Goal: Task Accomplishment & Management: Use online tool/utility

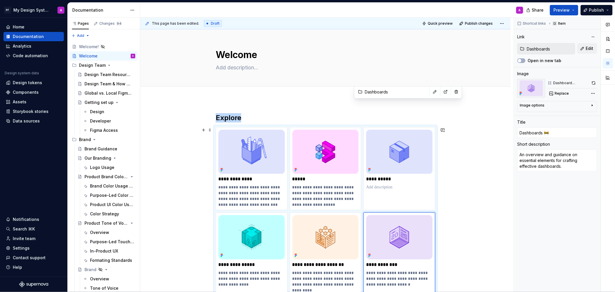
scroll to position [112, 0]
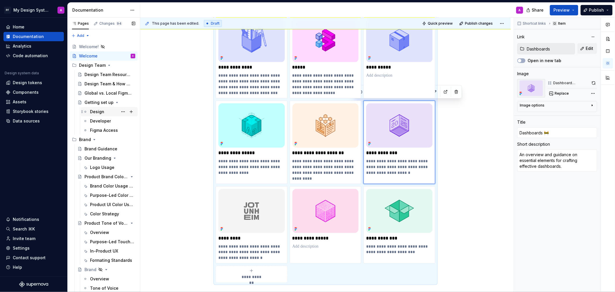
click at [95, 113] on div "Design" at bounding box center [97, 112] width 14 height 6
type textarea "*"
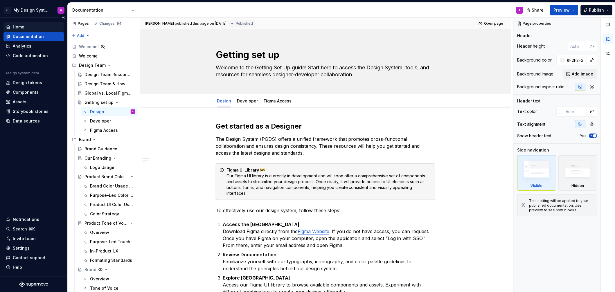
click at [19, 25] on div "Home" at bounding box center [19, 27] width 12 height 6
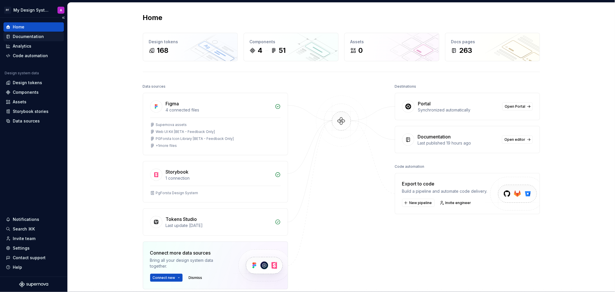
click at [27, 37] on div "Documentation" at bounding box center [28, 37] width 31 height 6
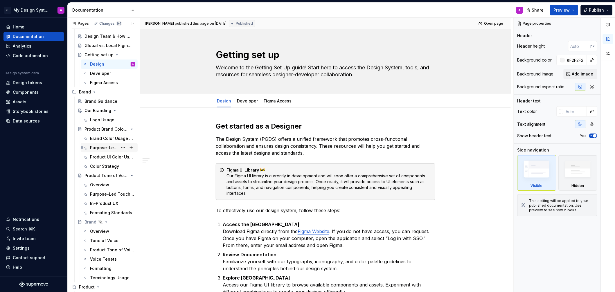
scroll to position [61, 0]
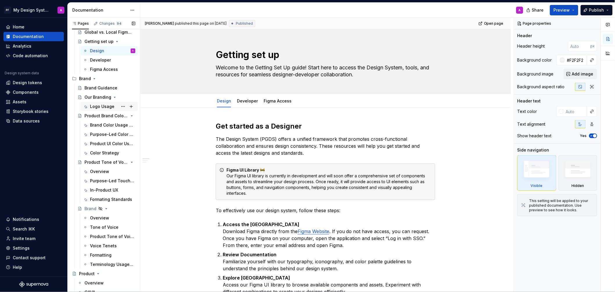
click at [101, 105] on div "Logo Usage" at bounding box center [102, 107] width 24 height 6
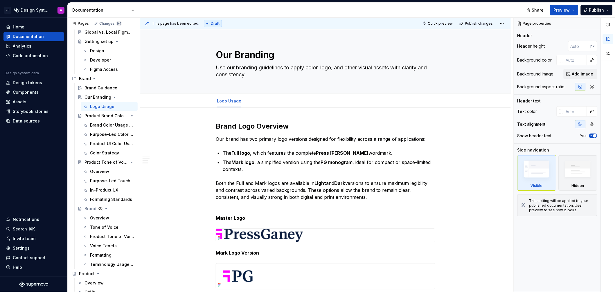
type textarea "*"
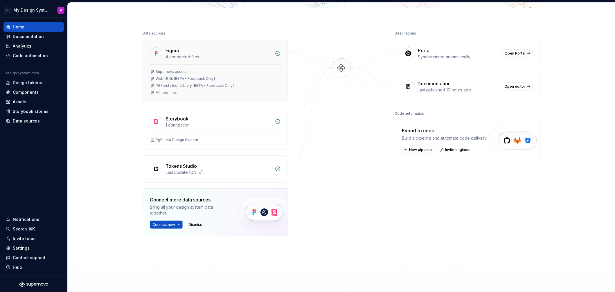
scroll to position [72, 0]
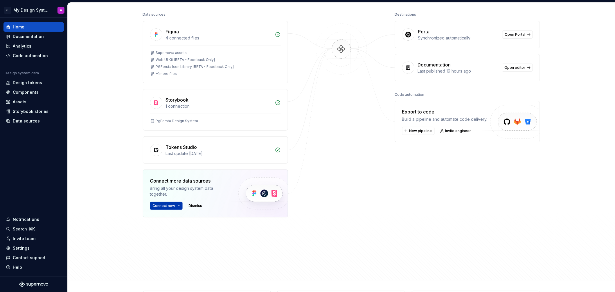
click at [179, 203] on button "Connect new" at bounding box center [166, 206] width 33 height 8
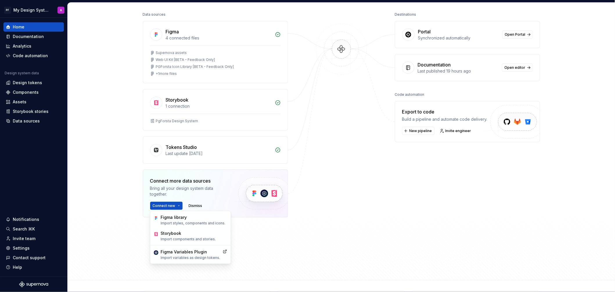
click at [314, 194] on div at bounding box center [342, 128] width 58 height 236
